Goal: Find specific page/section: Find specific page/section

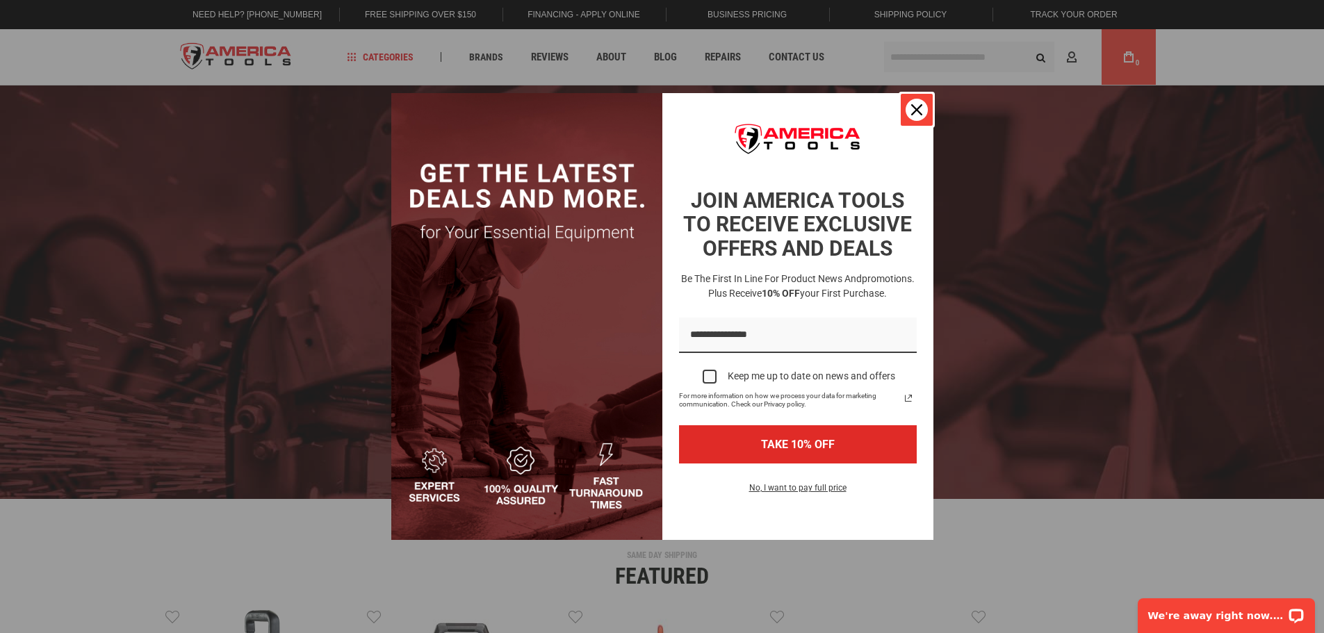
click at [915, 106] on icon "close icon" at bounding box center [916, 109] width 11 height 11
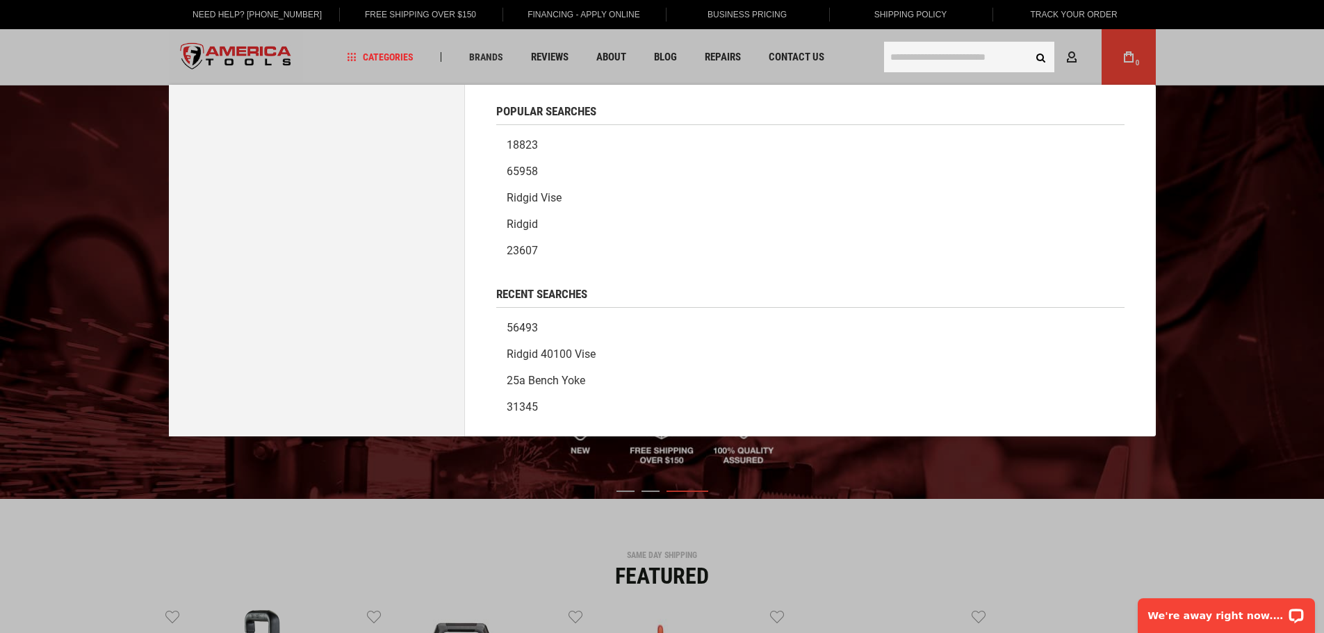
click at [953, 64] on input "text" at bounding box center [969, 57] width 170 height 31
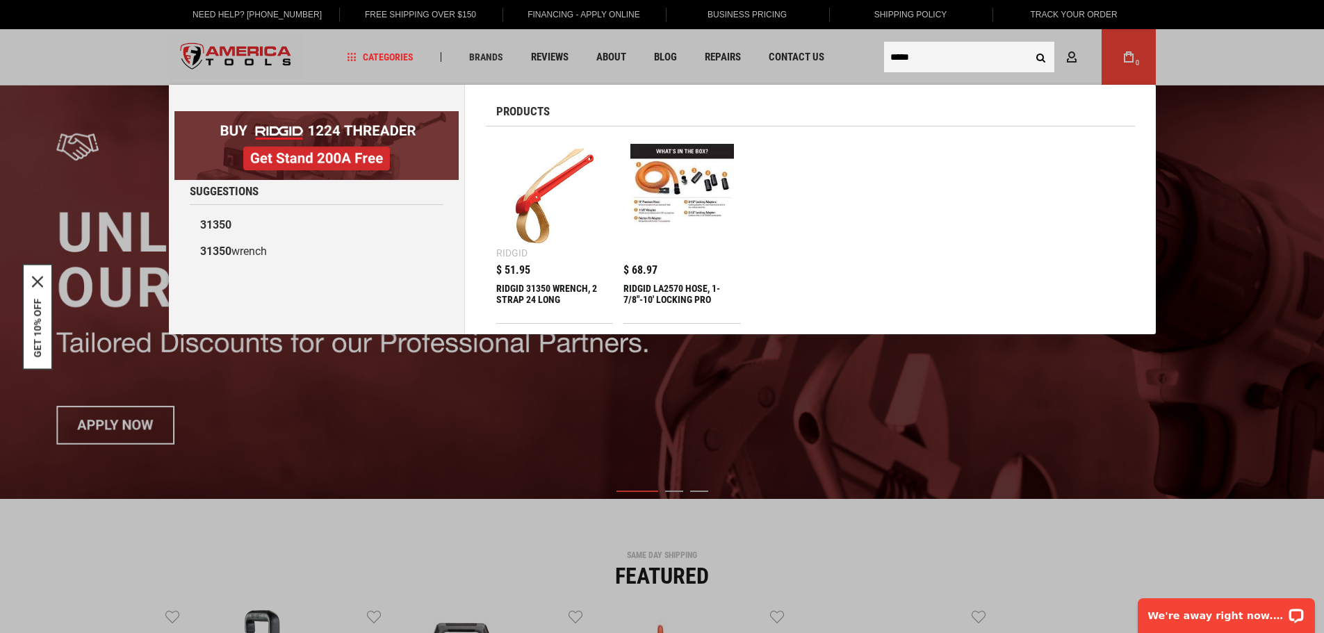
type input "*****"
click at [530, 296] on div "RIDGID 31350 WRENCH, 2 STRAP 24 LONG" at bounding box center [554, 299] width 117 height 33
click at [496, 137] on link "Ridgid $ 51.95 RIDGID 31350 WRENCH, 2 STRAP 24 LONG Handle Length 11 3ÃƒÂ¢Ã‚ÂÃ…" at bounding box center [554, 230] width 117 height 186
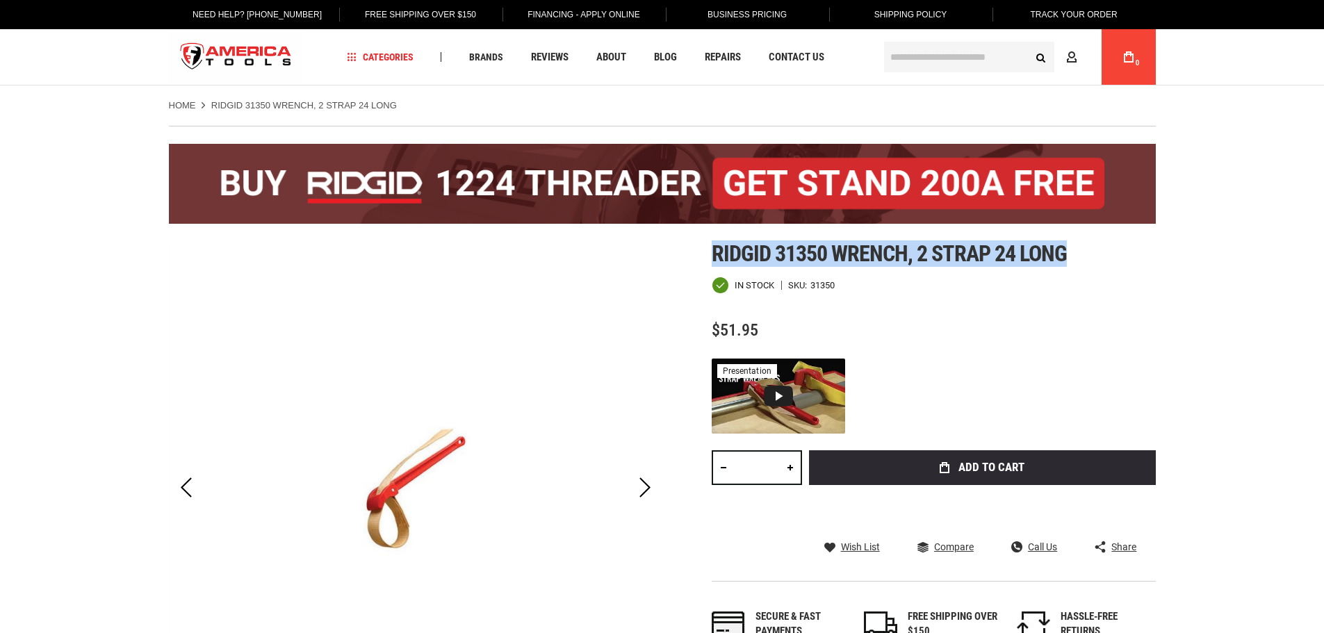
drag, startPoint x: 0, startPoint y: 0, endPoint x: 712, endPoint y: 250, distance: 754.8
click at [712, 250] on h1 "Ridgid 31350 wrench, 2 strap 24 long" at bounding box center [934, 253] width 444 height 25
copy span "Ridgid 31350 wrench, 2 strap 24 long"
